Goal: Information Seeking & Learning: Learn about a topic

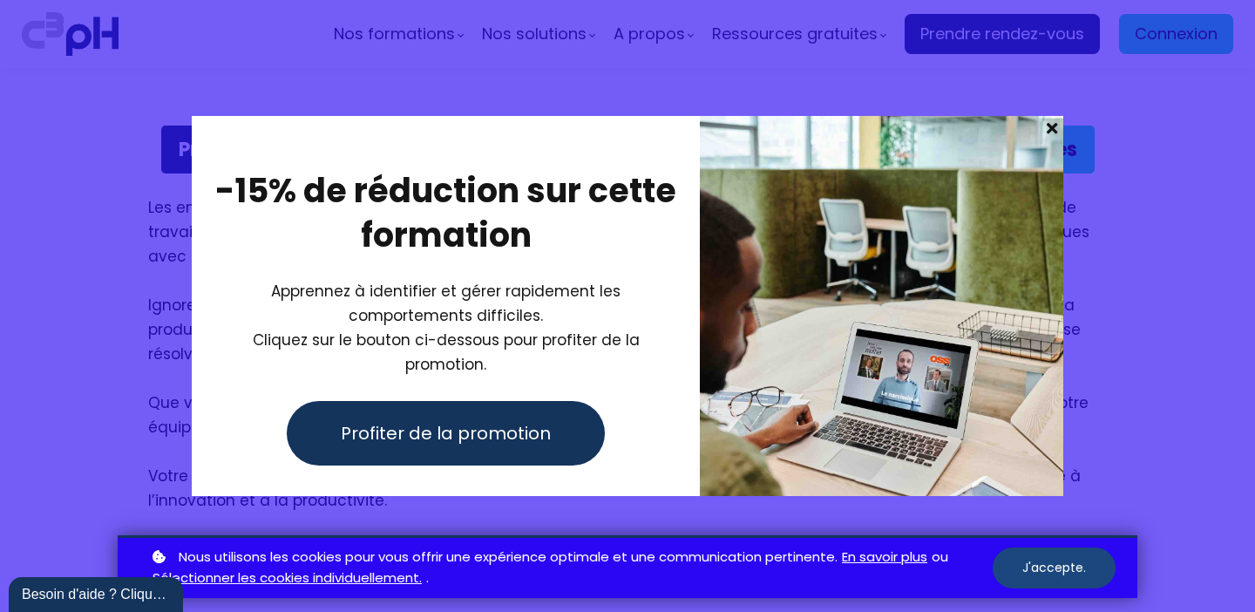
click at [1073, 569] on button "J'accepte." at bounding box center [1054, 567] width 123 height 41
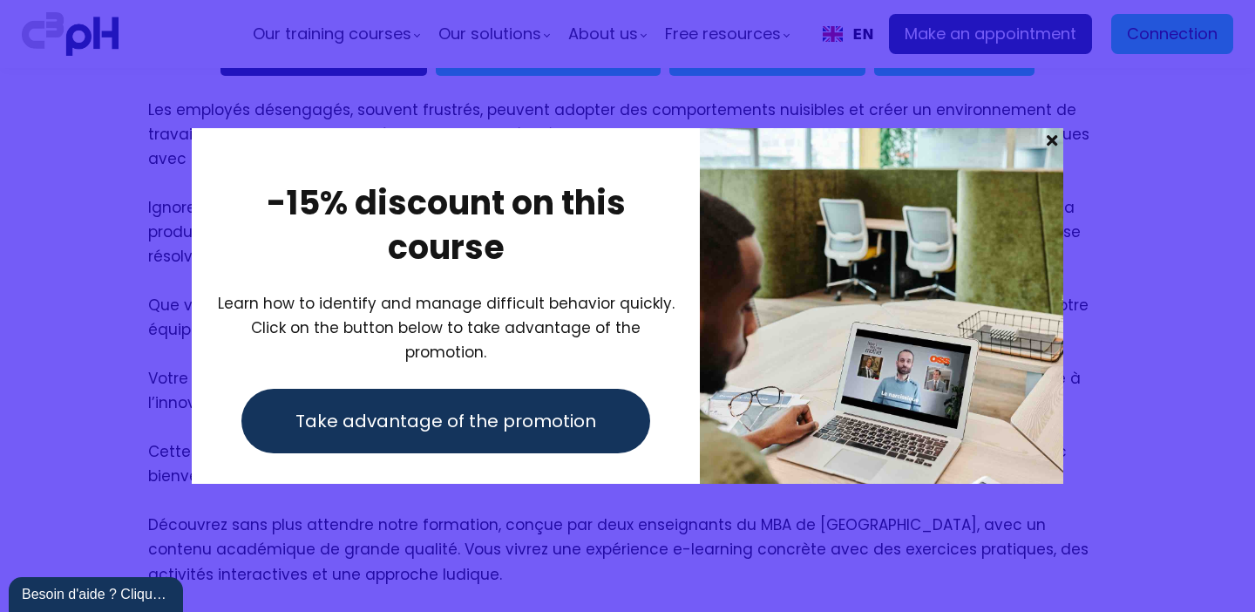
scroll to position [1023, 0]
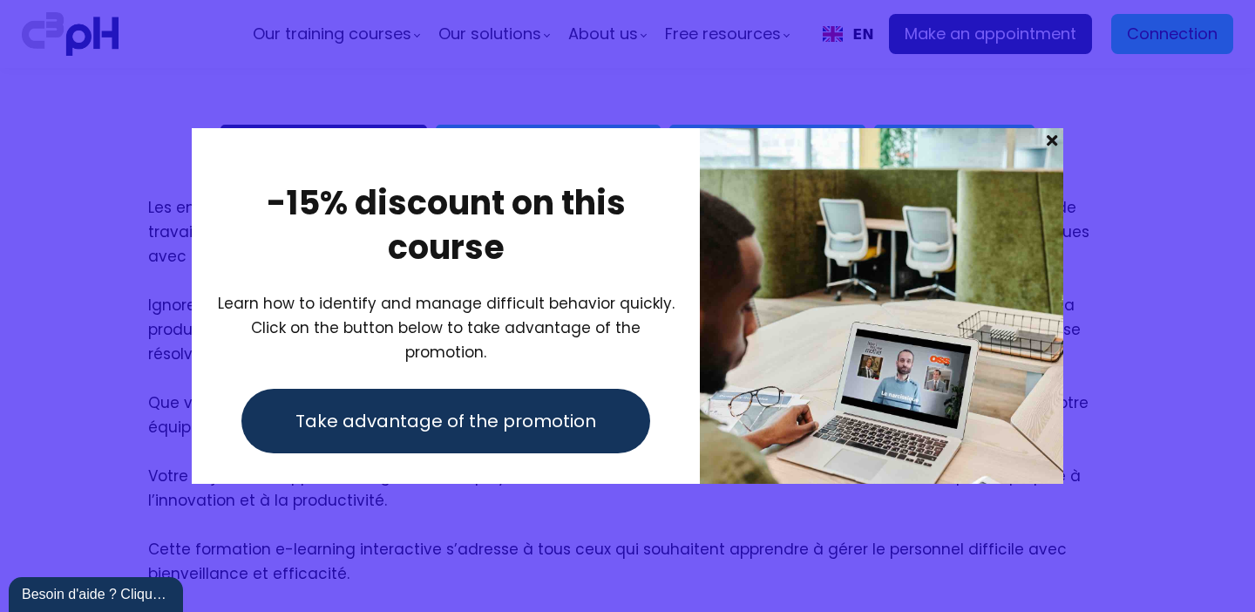
click at [1052, 153] on span at bounding box center [1052, 140] width 23 height 24
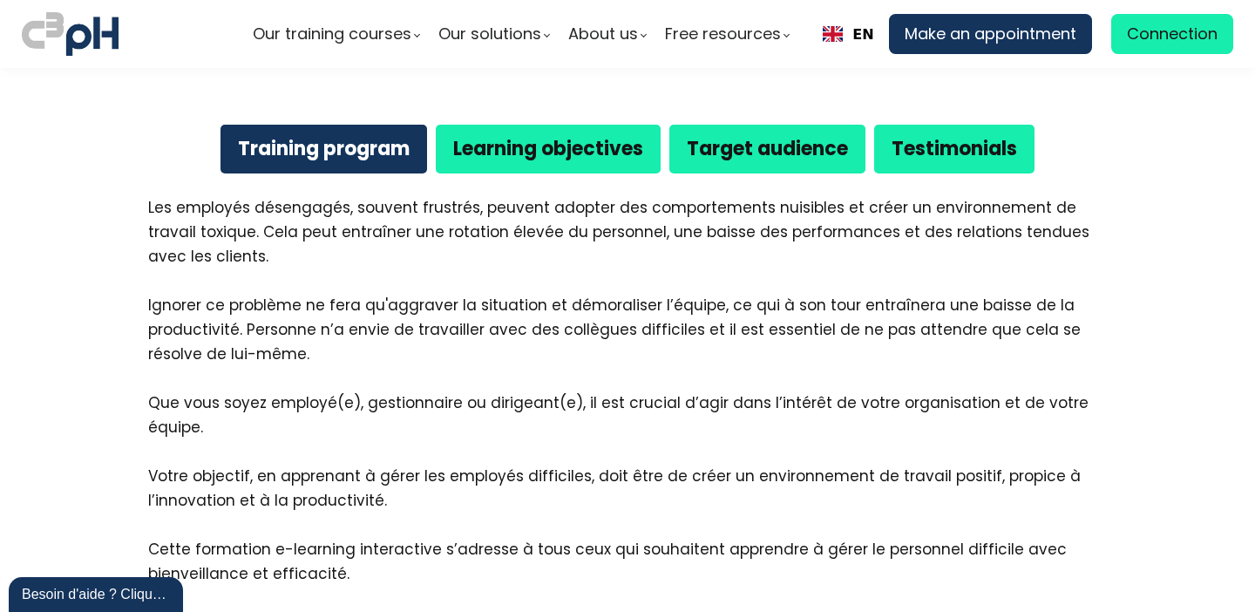
click at [943, 135] on b "Testimonials" at bounding box center [955, 148] width 126 height 27
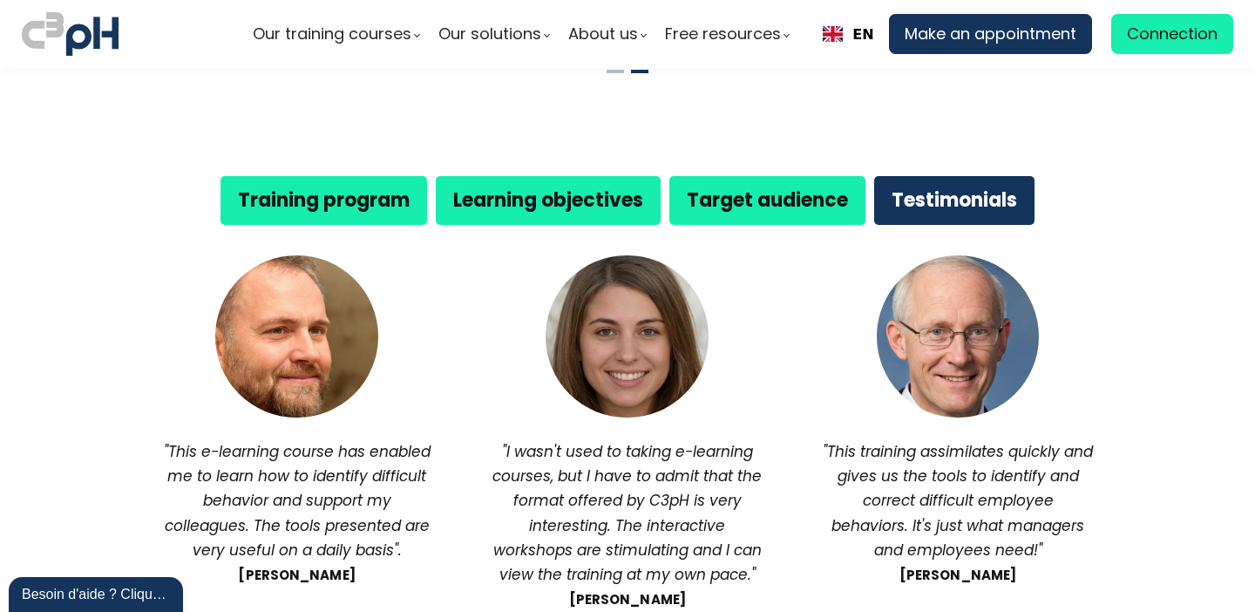
scroll to position [991, 0]
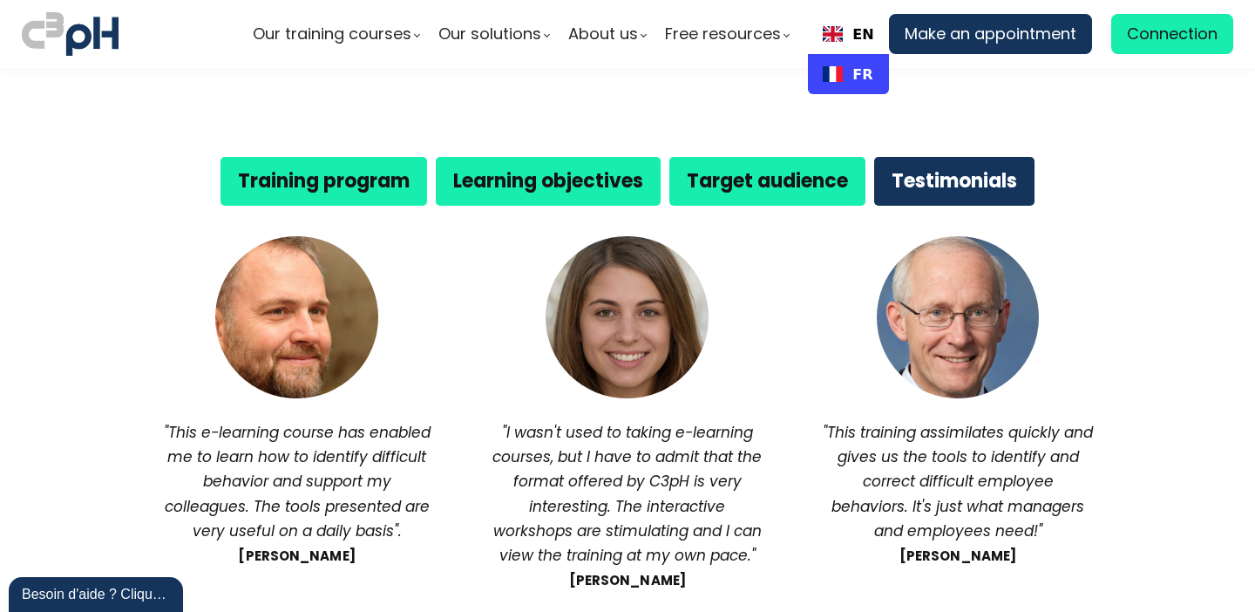
click at [845, 77] on link "FR" at bounding box center [848, 74] width 51 height 17
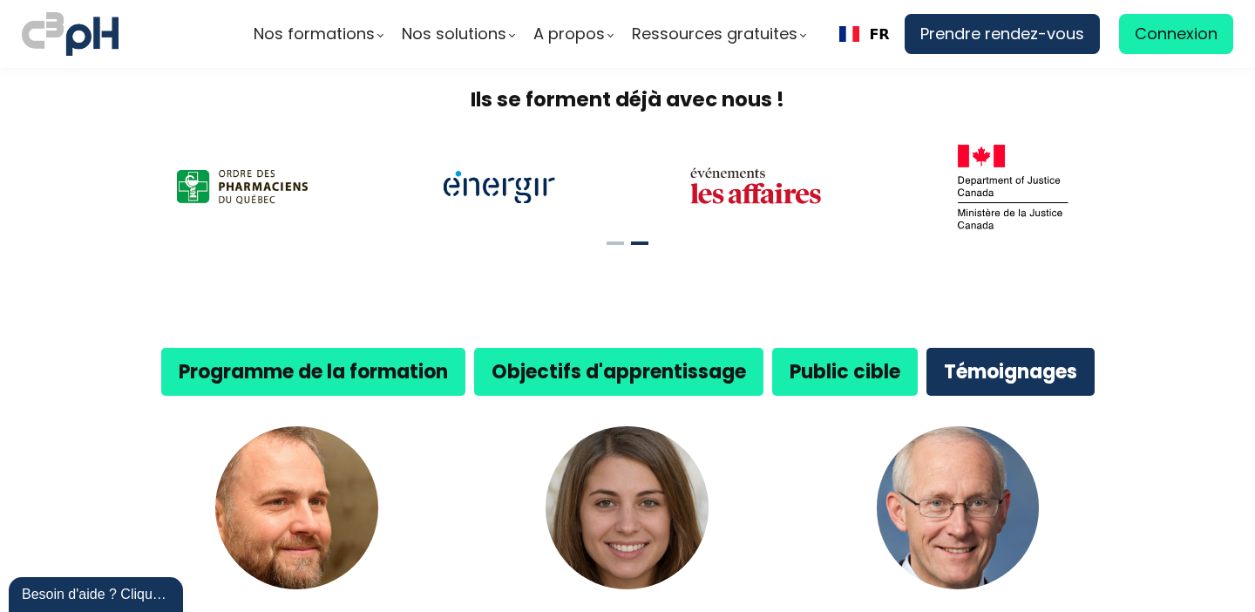
scroll to position [898, 0]
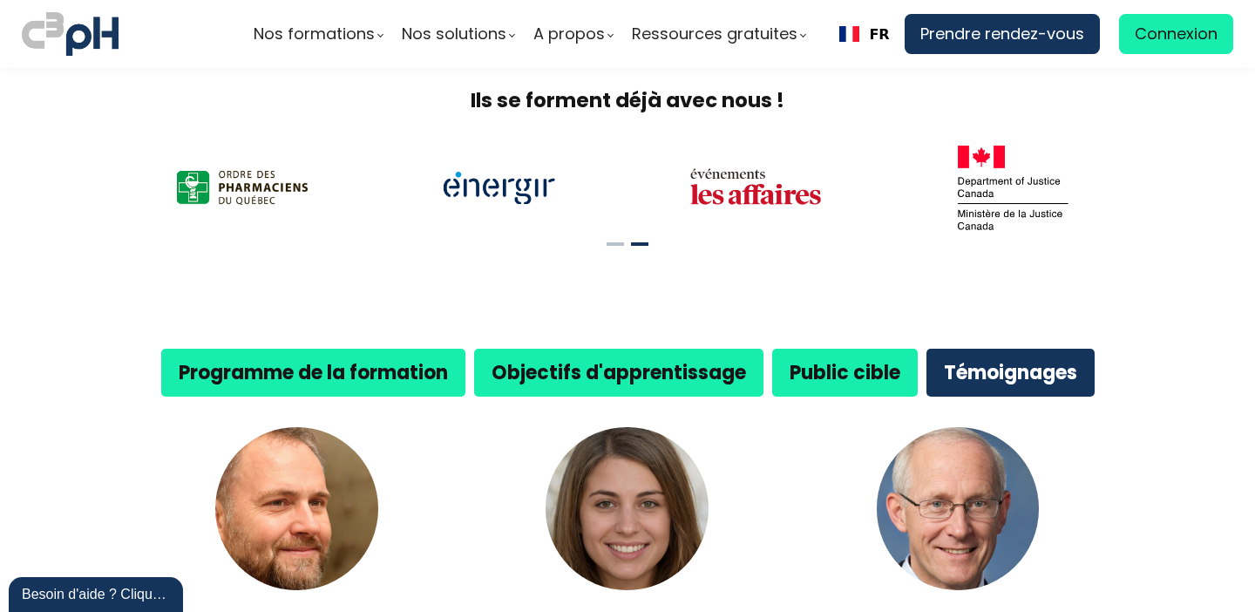
click at [349, 359] on b "Programme de la formation" at bounding box center [313, 372] width 269 height 27
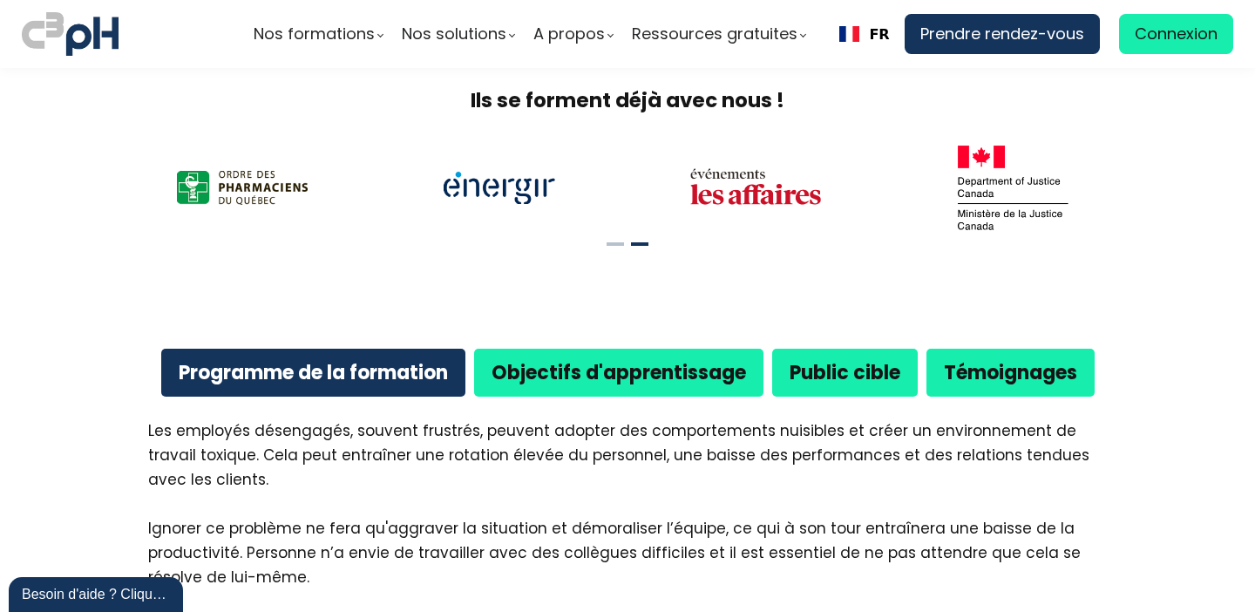
click at [615, 359] on b "Objectifs d'apprentissage" at bounding box center [619, 372] width 255 height 27
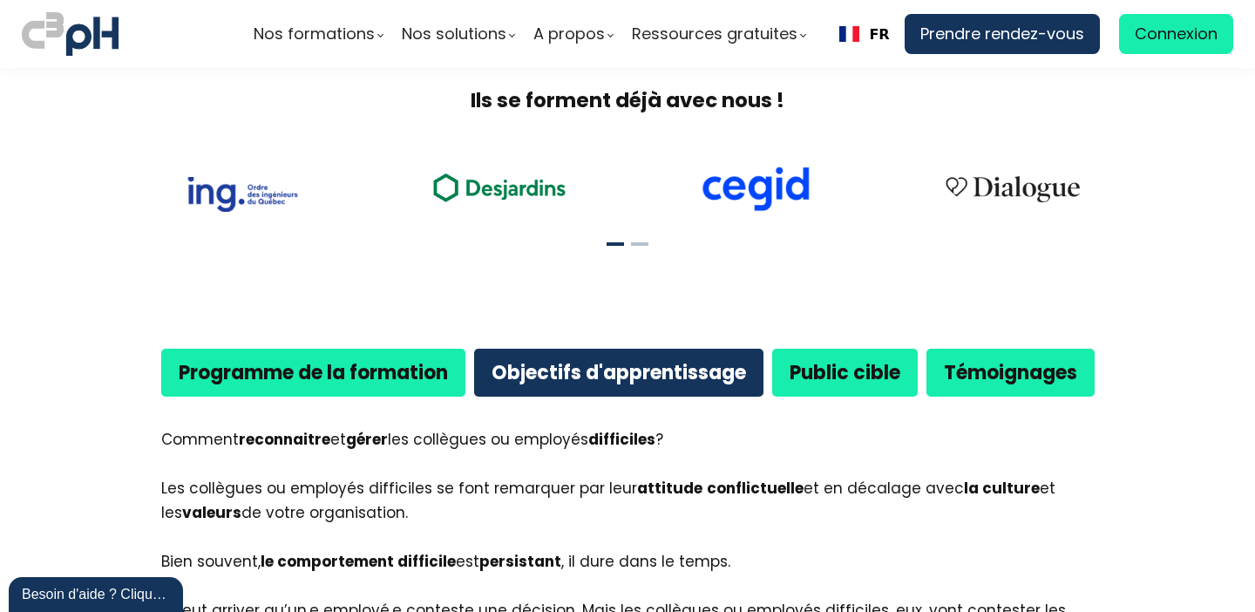
click at [397, 359] on b "Programme de la formation" at bounding box center [313, 372] width 269 height 27
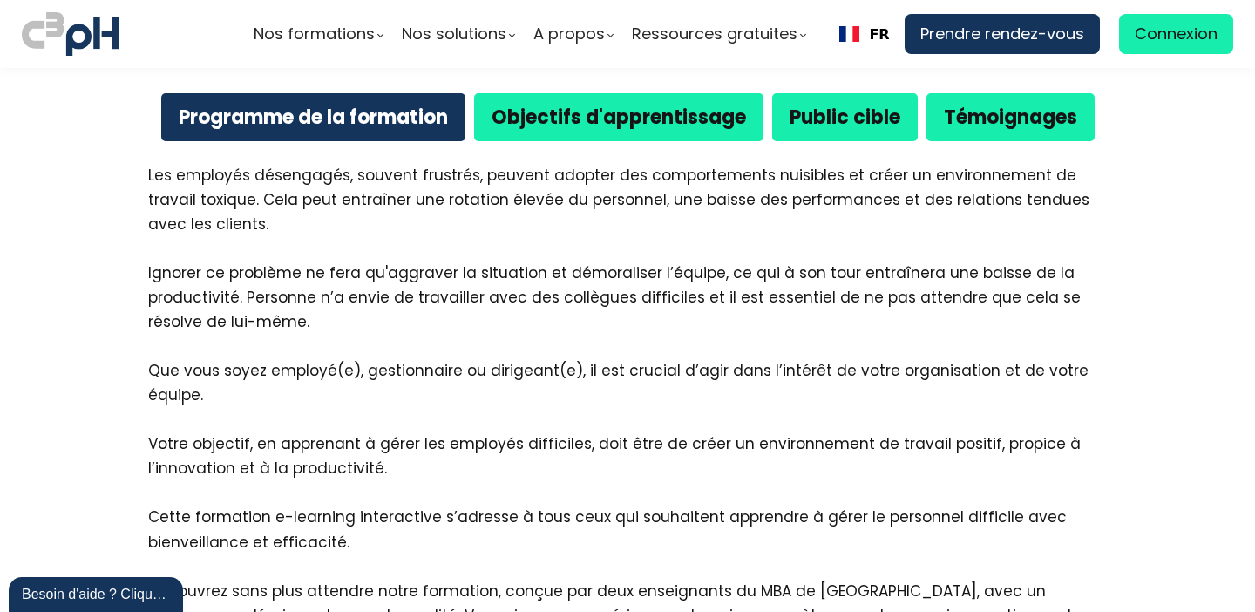
scroll to position [1115, 0]
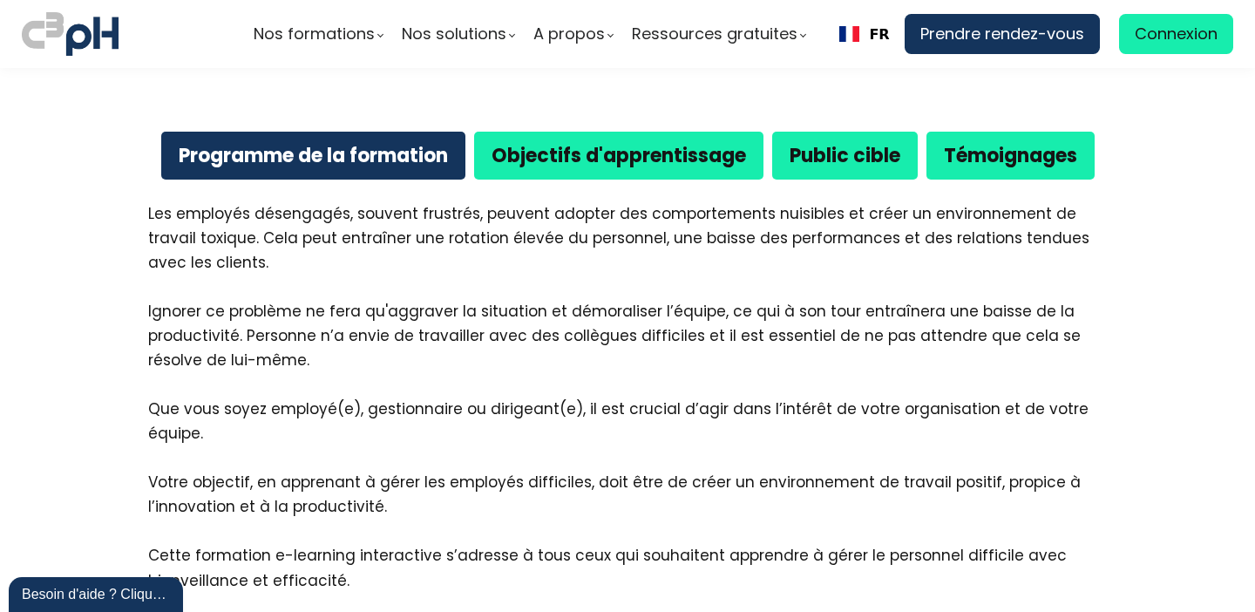
click at [850, 142] on b "Public cible" at bounding box center [845, 155] width 111 height 27
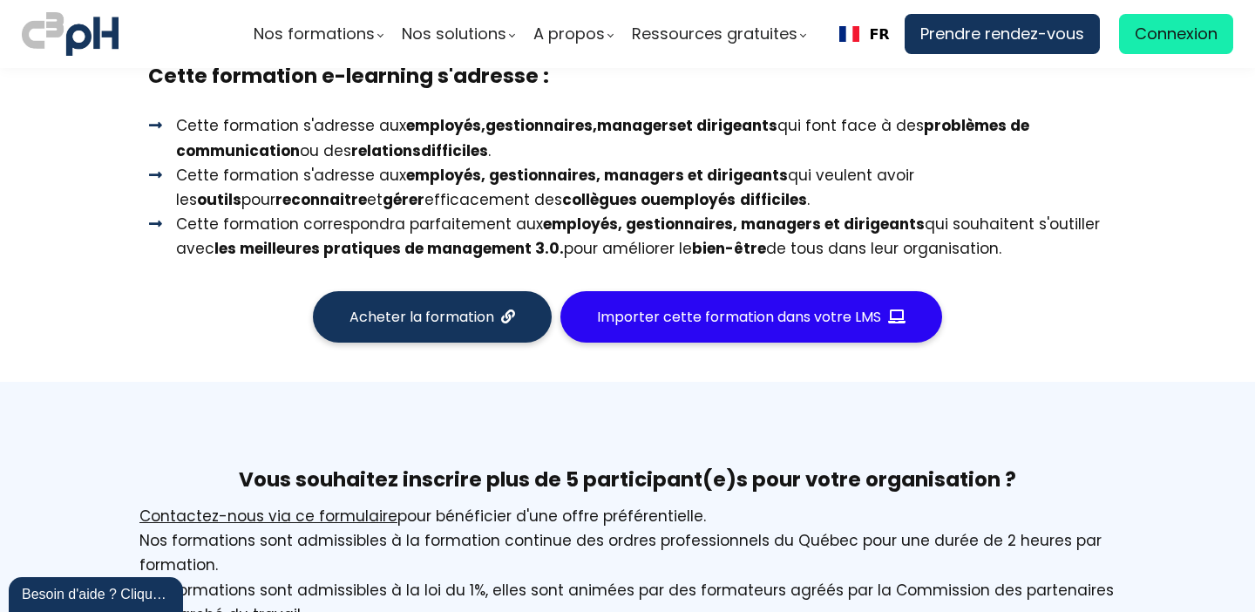
scroll to position [1280, 0]
